Goal: Task Accomplishment & Management: Use online tool/utility

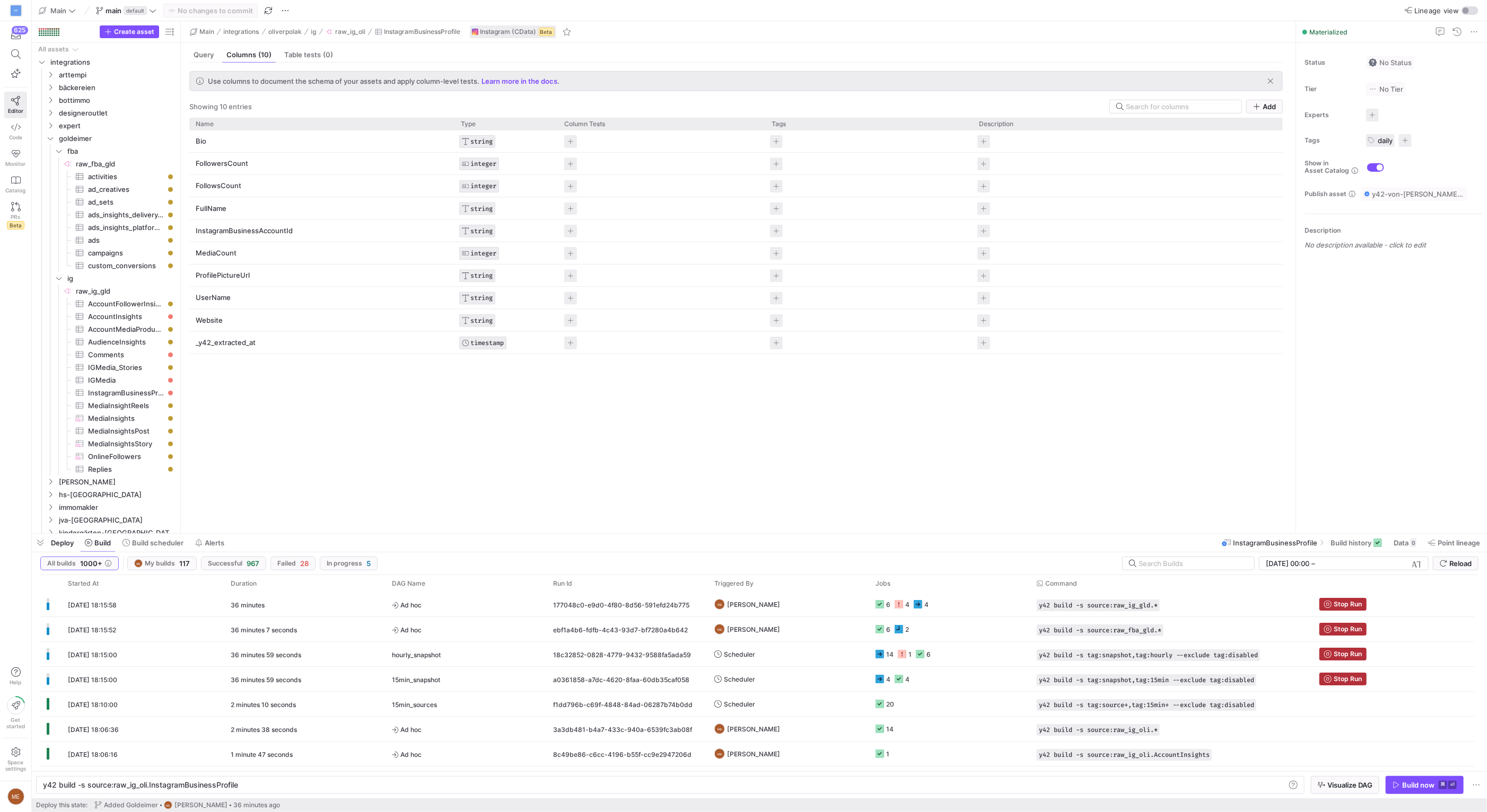
scroll to position [0, 194]
click at [1459, 564] on span "Reload" at bounding box center [1460, 563] width 22 height 9
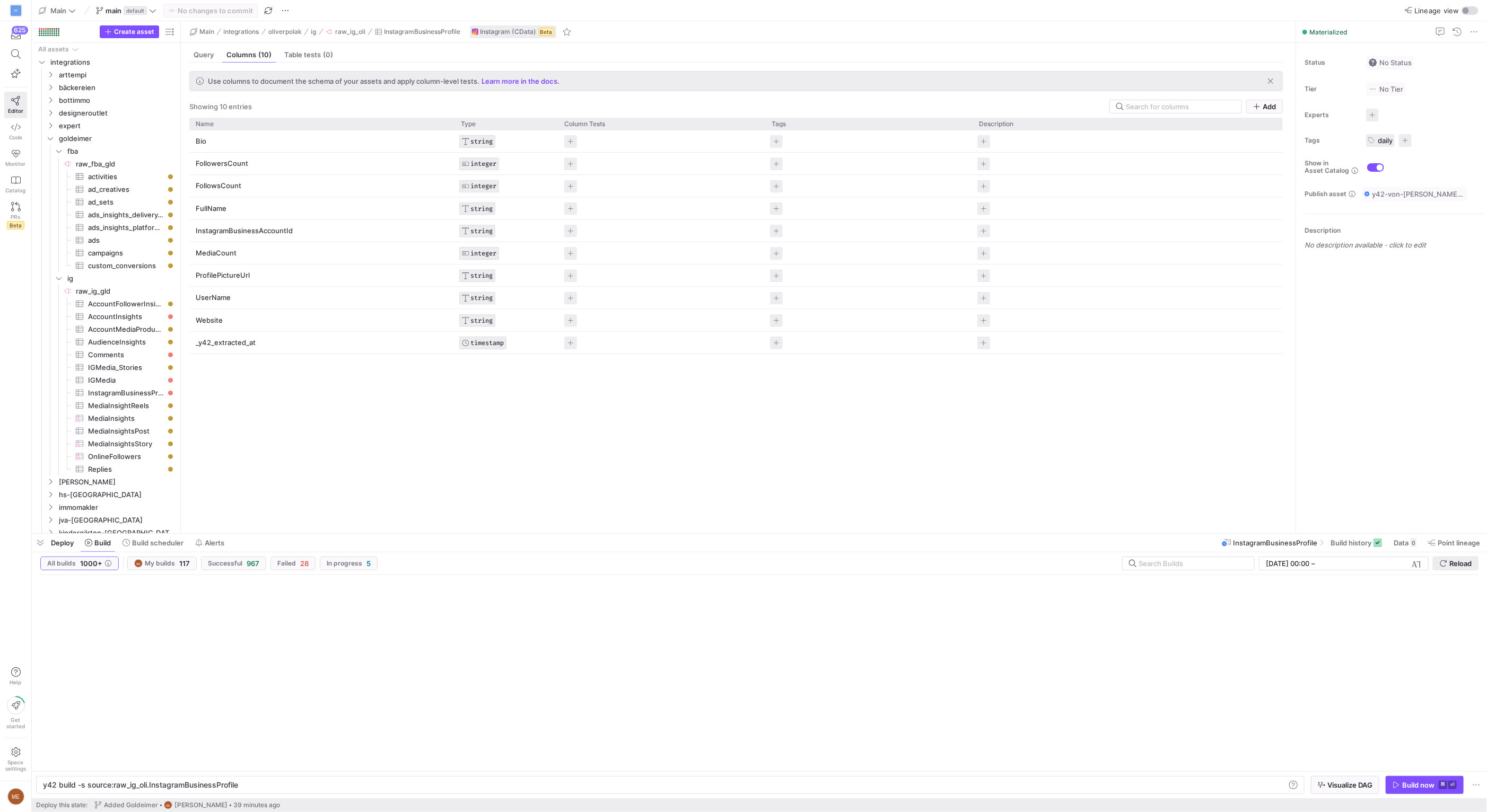
click at [1459, 564] on span "Reload" at bounding box center [1460, 563] width 22 height 9
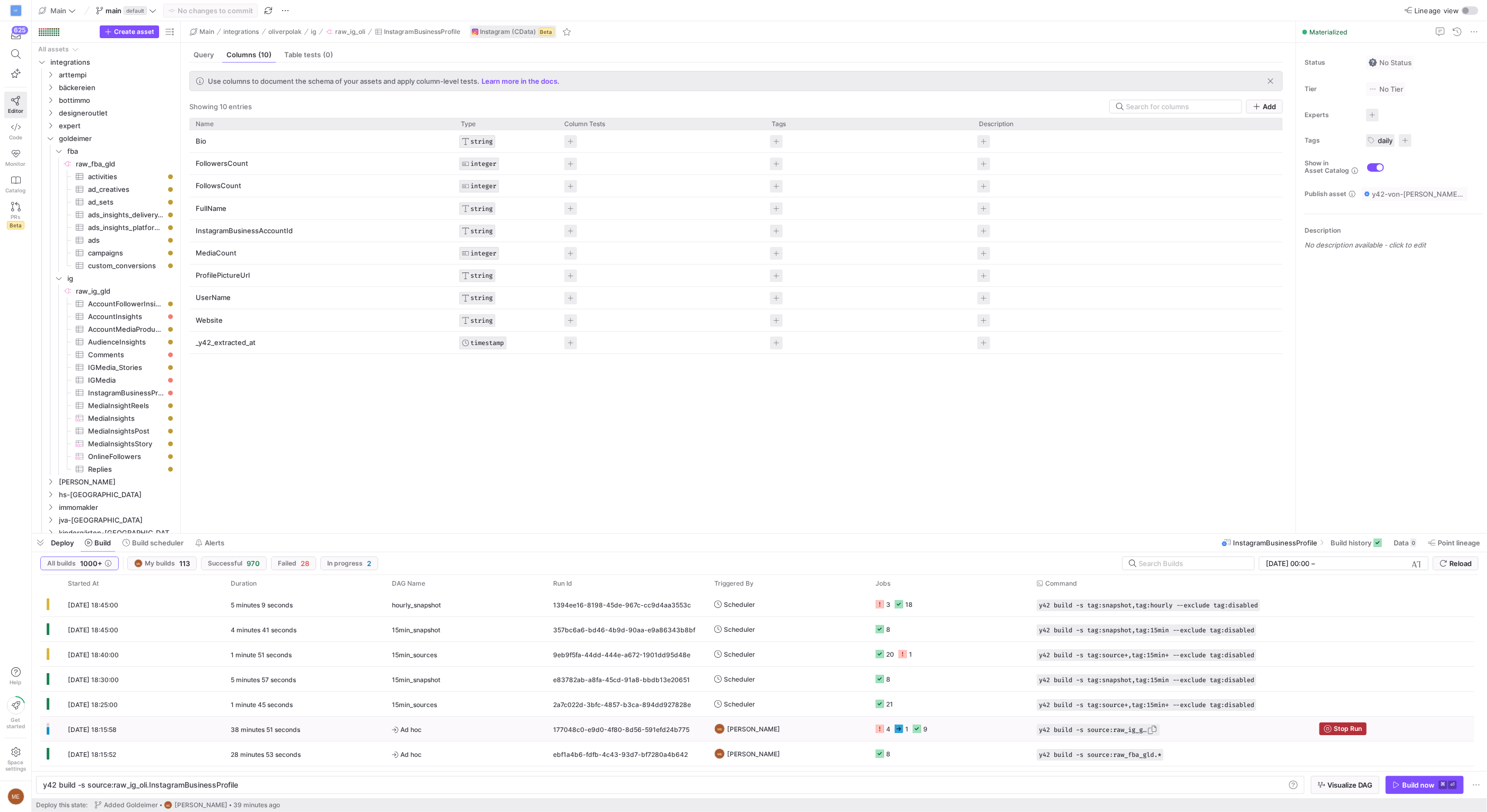
click at [1157, 730] on span "button" at bounding box center [1152, 730] width 10 height 10
click at [1098, 786] on div "y42 build -s source:raw_ig_oli.InstagramBusinessPr ofile" at bounding box center [664, 784] width 1242 height 9
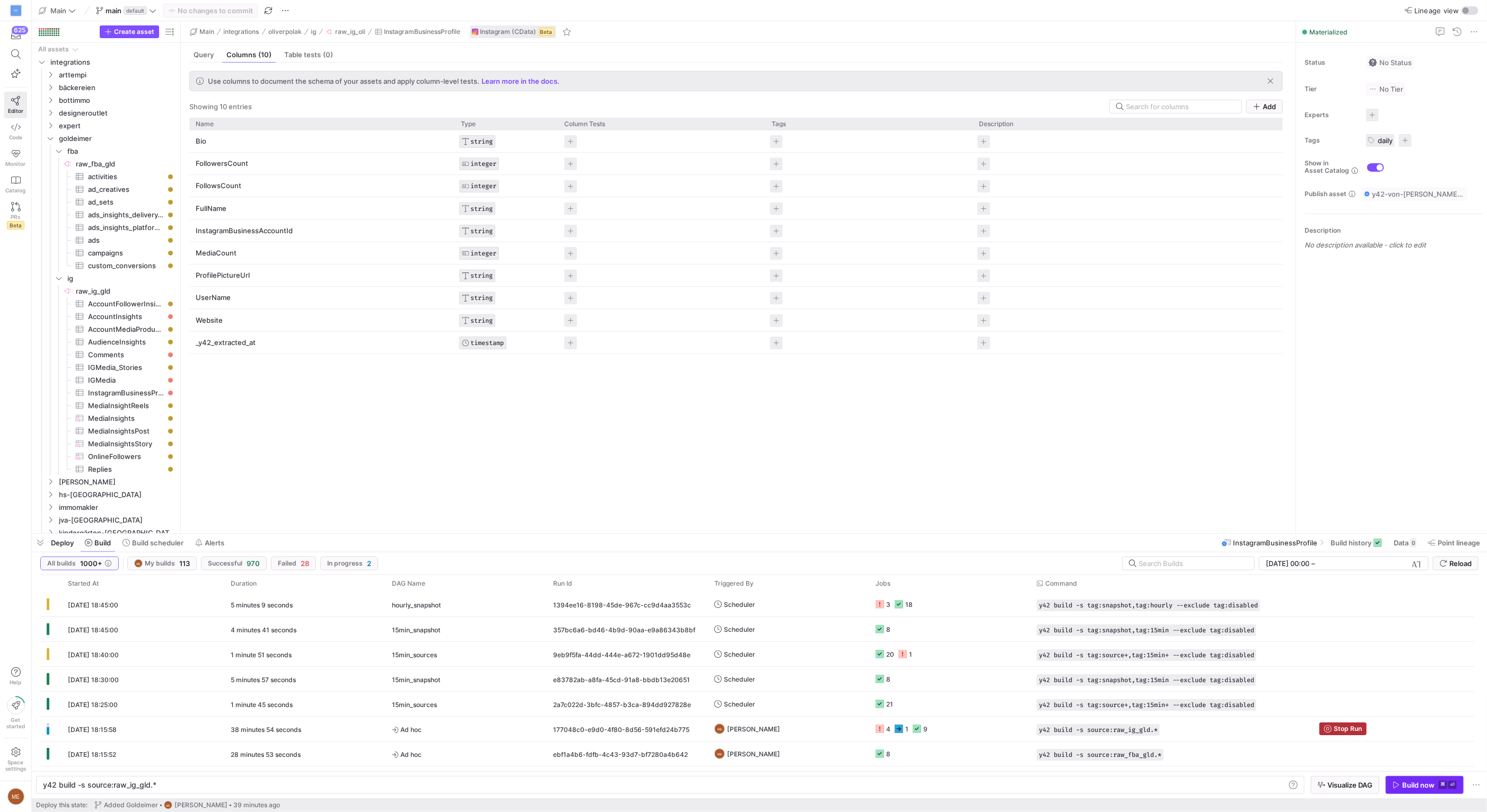
click at [1446, 788] on kbd "⌘" at bounding box center [1442, 784] width 9 height 9
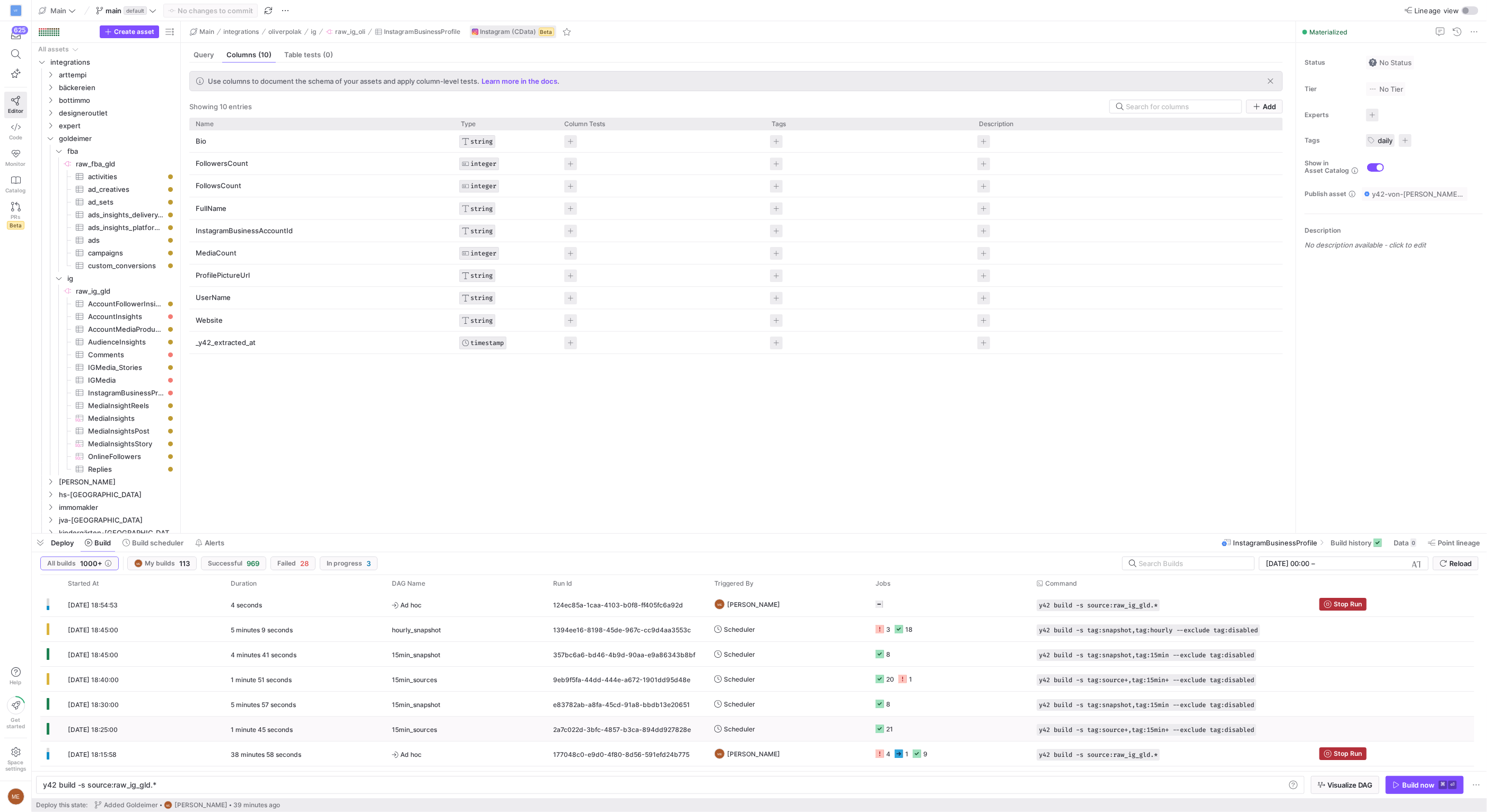
scroll to position [51, 0]
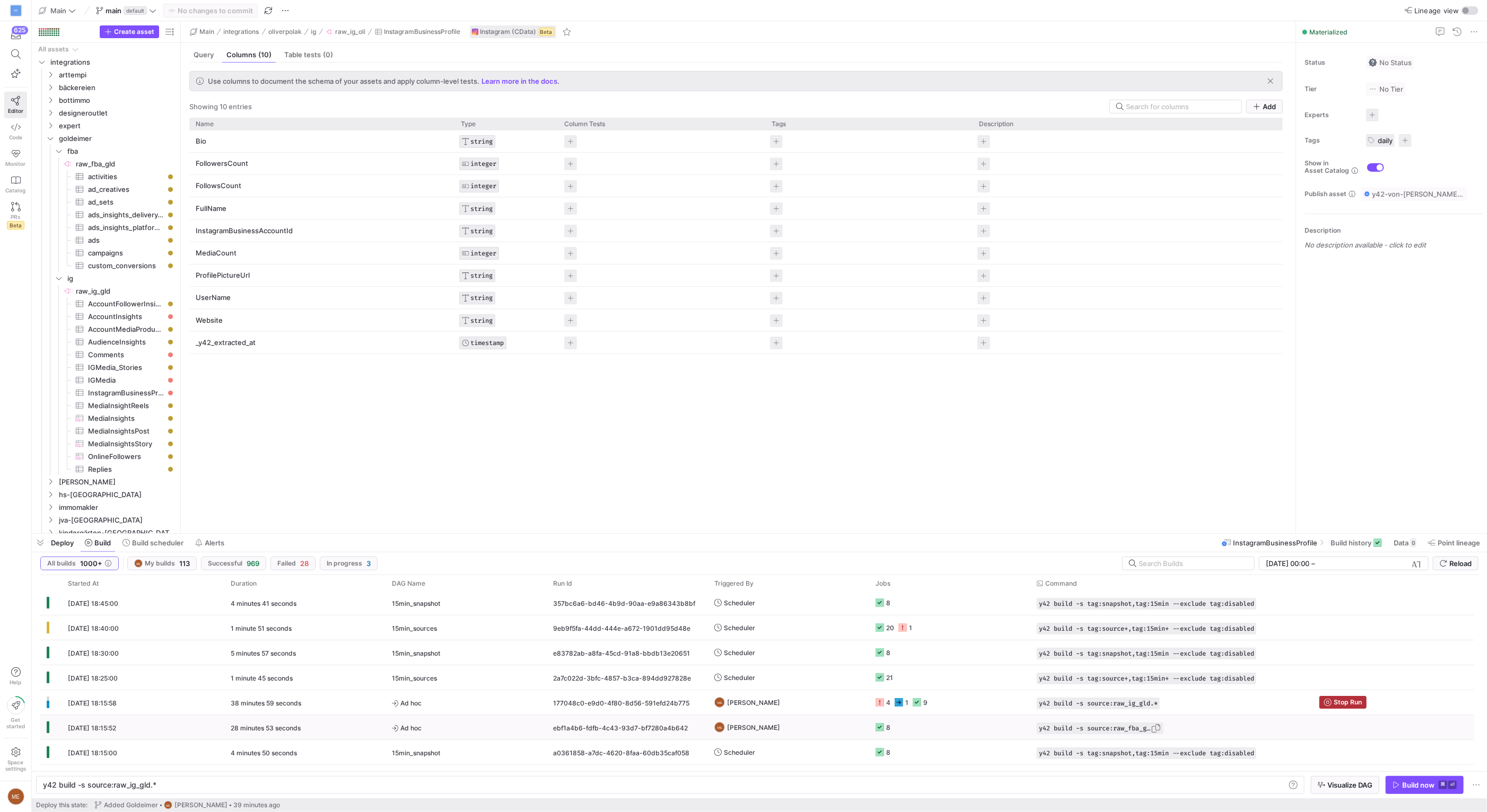
click at [1155, 729] on span "button" at bounding box center [1156, 728] width 10 height 10
click at [1155, 782] on div "y42 build -s source:raw_ig_gld.*" at bounding box center [664, 784] width 1242 height 9
type textarea "y42 build -s source:raw_fba_gld.*"
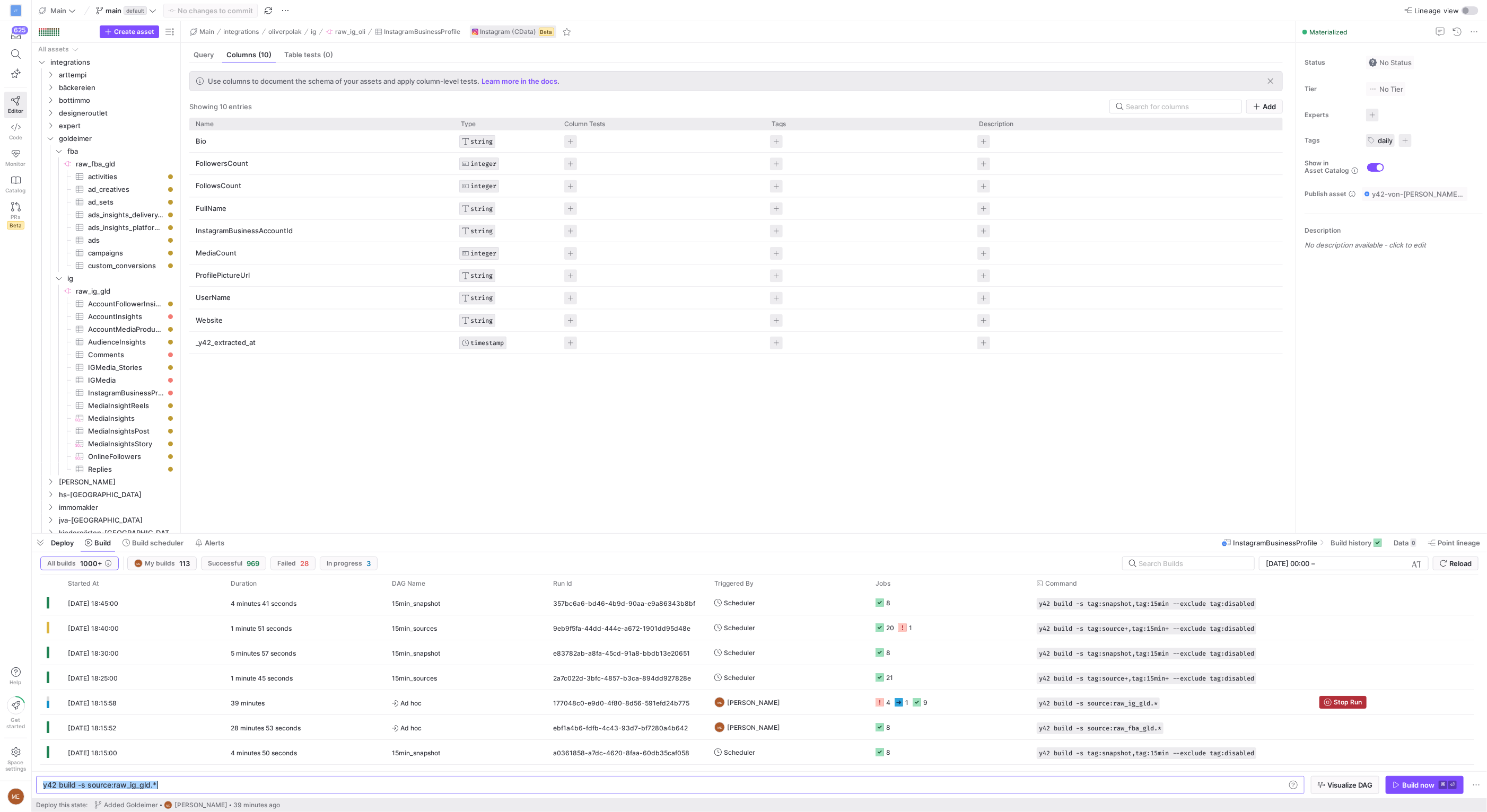
scroll to position [0, 117]
click at [1435, 791] on span "button" at bounding box center [1424, 785] width 77 height 17
